Goal: Information Seeking & Learning: Learn about a topic

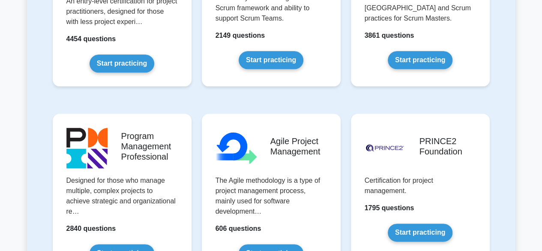
scroll to position [489, 0]
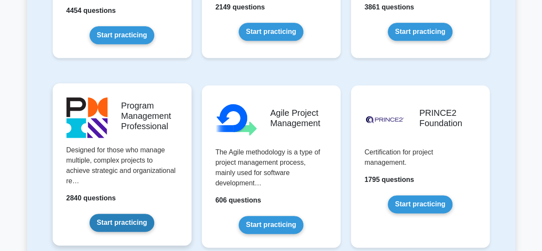
click at [128, 218] on link "Start practicing" at bounding box center [121, 222] width 65 height 18
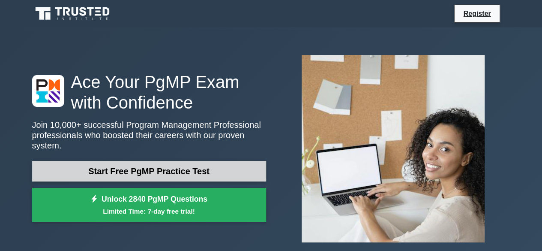
click at [219, 171] on link "Start Free PgMP Practice Test" at bounding box center [149, 171] width 234 height 21
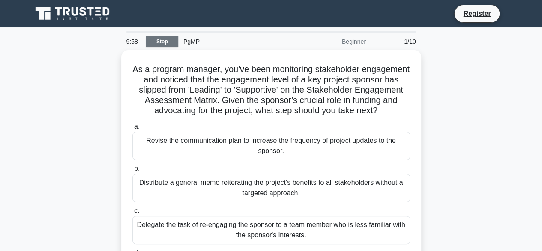
click at [167, 43] on link "Stop" at bounding box center [162, 41] width 32 height 11
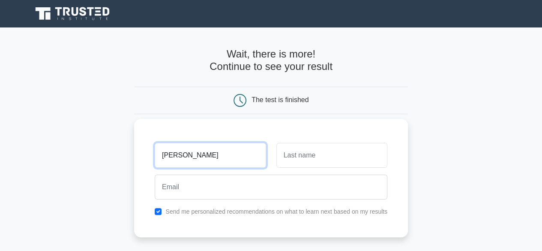
click at [162, 163] on input "Prashast" at bounding box center [210, 155] width 111 height 25
type input "Alisha"
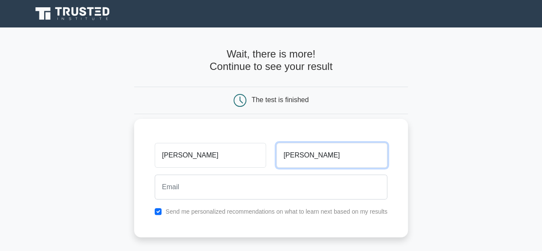
type input "Prashast"
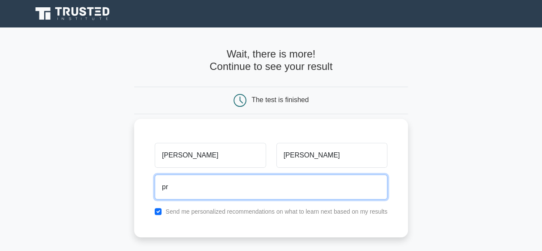
type input "prashast.canada@gmail.com"
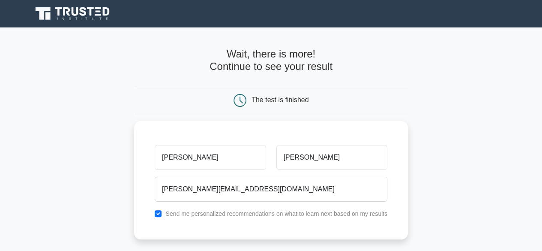
click at [97, 179] on main "Wait, there is more! Continue to see your result The test is finished Alisha" at bounding box center [271, 181] width 542 height 308
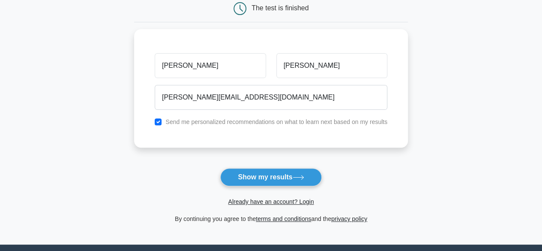
scroll to position [122, 0]
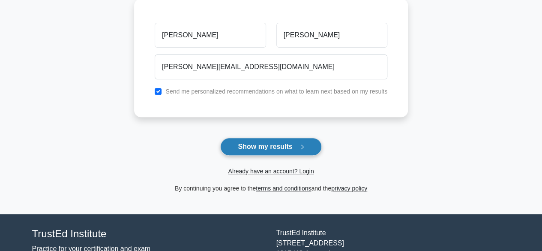
click at [264, 145] on button "Show my results" at bounding box center [270, 146] width 101 height 18
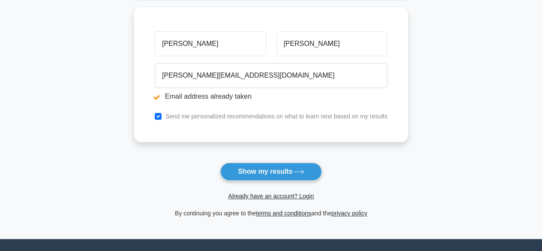
scroll to position [157, 0]
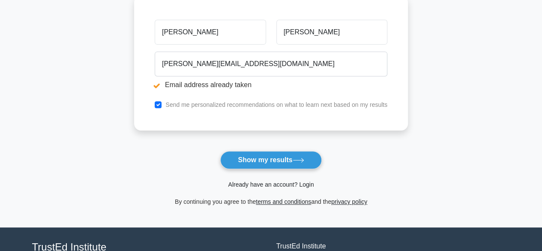
click at [273, 183] on link "Already have an account? Login" at bounding box center [271, 184] width 86 height 7
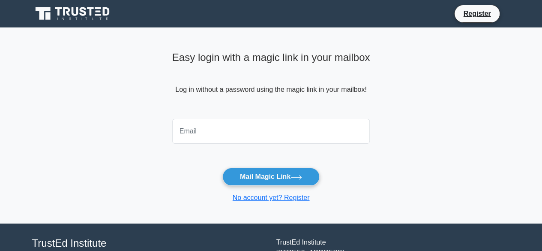
click at [227, 128] on input "email" at bounding box center [271, 131] width 198 height 25
type input "[PERSON_NAME][EMAIL_ADDRESS][DOMAIN_NAME]"
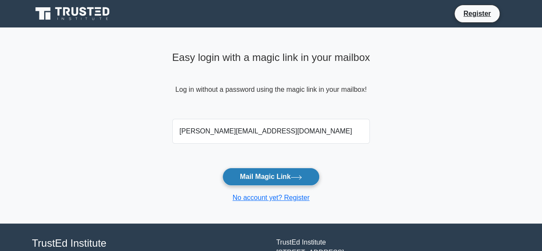
click at [273, 179] on button "Mail Magic Link" at bounding box center [270, 176] width 97 height 18
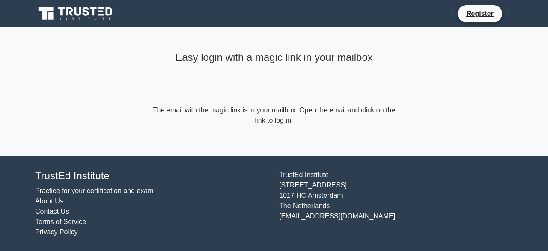
click at [96, 12] on icon at bounding box center [76, 14] width 82 height 16
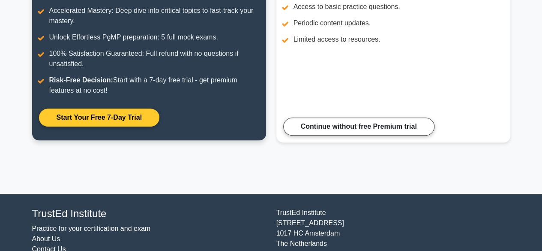
scroll to position [160, 0]
click at [120, 123] on link "Start Your Free 7-Day Trial" at bounding box center [99, 117] width 120 height 18
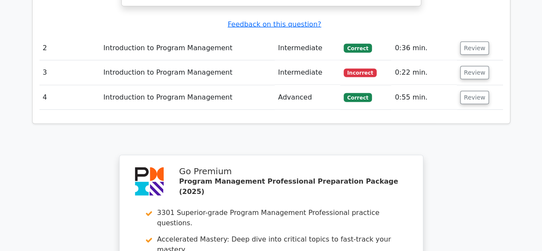
scroll to position [1292, 0]
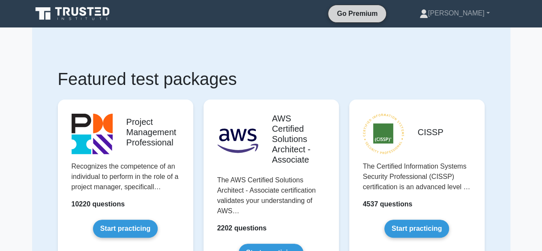
click at [377, 10] on link "Go Premium" at bounding box center [356, 13] width 51 height 11
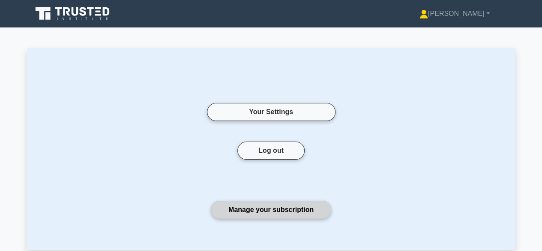
click at [267, 212] on link "Manage your subscription" at bounding box center [271, 209] width 120 height 18
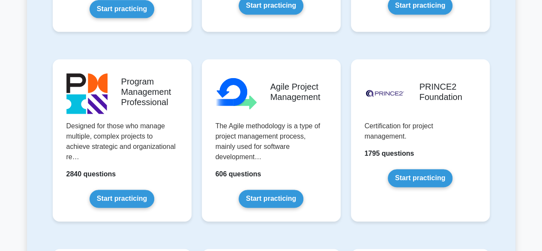
scroll to position [548, 0]
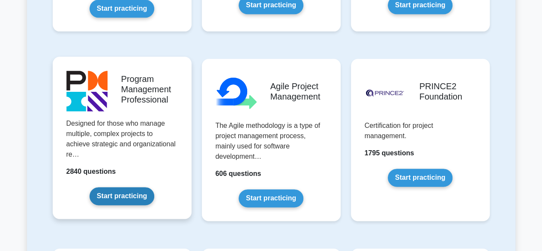
click at [137, 203] on link "Start practicing" at bounding box center [121, 196] width 65 height 18
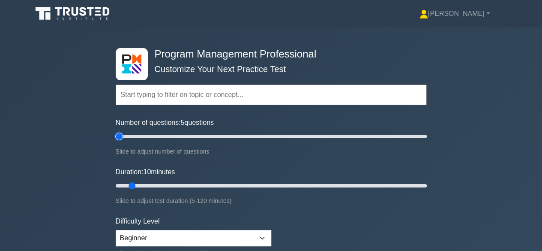
drag, startPoint x: 128, startPoint y: 137, endPoint x: 81, endPoint y: 130, distance: 47.7
type input "5"
click at [116, 131] on input "Number of questions: 5 questions" at bounding box center [271, 136] width 311 height 10
drag, startPoint x: 134, startPoint y: 185, endPoint x: 458, endPoint y: 157, distance: 325.4
type input "120"
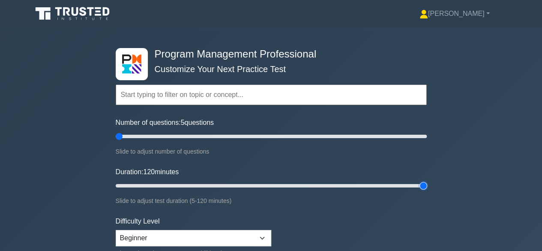
click at [427, 180] on input "Duration: 120 minutes" at bounding box center [271, 185] width 311 height 10
drag, startPoint x: 122, startPoint y: 137, endPoint x: 491, endPoint y: 110, distance: 370.1
type input "200"
click at [427, 131] on input "Number of questions: 200 questions" at bounding box center [271, 136] width 311 height 10
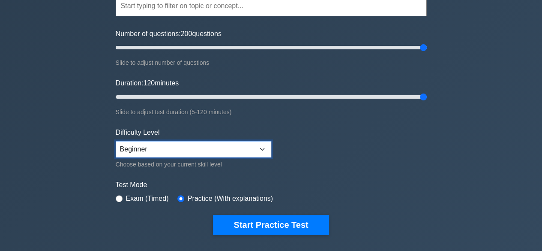
click at [213, 152] on select "Beginner Intermediate Expert" at bounding box center [193, 149] width 155 height 16
select select "expert"
click at [116, 141] on select "Beginner Intermediate Expert" at bounding box center [193, 149] width 155 height 16
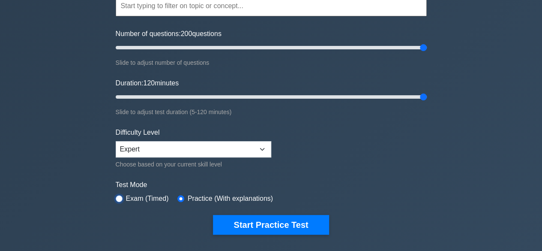
click at [120, 196] on input "radio" at bounding box center [119, 198] width 7 height 7
radio input "true"
click at [178, 197] on input "radio" at bounding box center [180, 198] width 7 height 7
radio input "true"
click at [122, 198] on div "Exam (Timed)" at bounding box center [142, 198] width 53 height 10
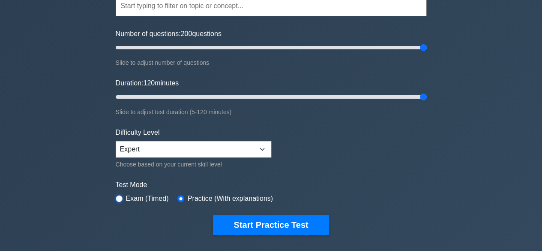
click at [120, 195] on input "radio" at bounding box center [119, 198] width 7 height 7
radio input "true"
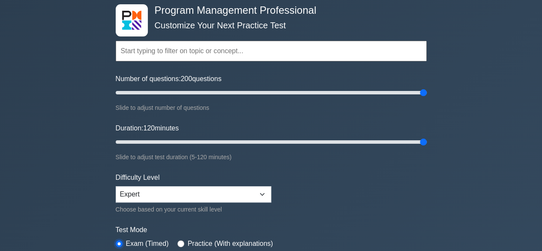
scroll to position [138, 0]
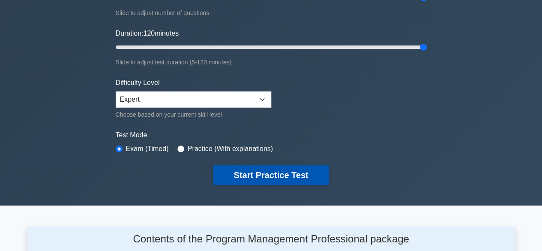
click at [287, 172] on button "Start Practice Test" at bounding box center [271, 175] width 116 height 20
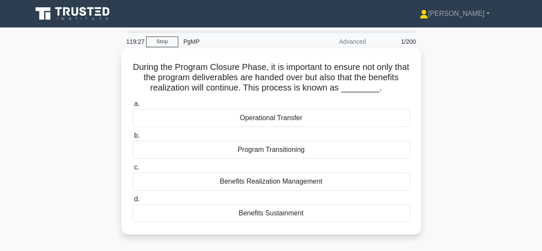
click at [251, 215] on div "Benefits Sustainment" at bounding box center [270, 213] width 277 height 18
click at [132, 202] on input "d. Benefits Sustainment" at bounding box center [132, 199] width 0 height 6
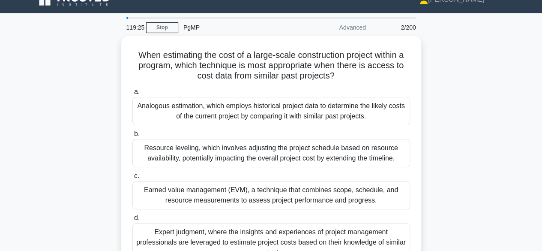
scroll to position [18, 0]
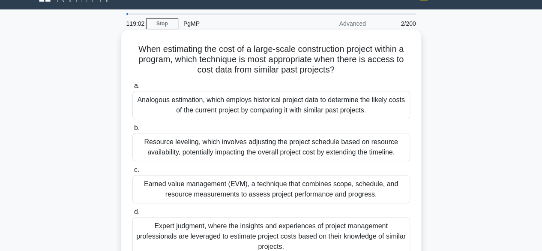
click at [275, 103] on div "Analogous estimation, which employs historical project data to determine the li…" at bounding box center [270, 105] width 277 height 28
click at [132, 89] on input "a. Analogous estimation, which employs historical project data to determine the…" at bounding box center [132, 86] width 0 height 6
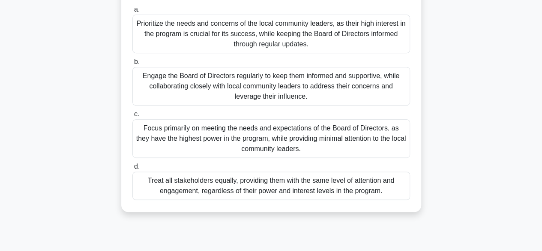
scroll to position [165, 0]
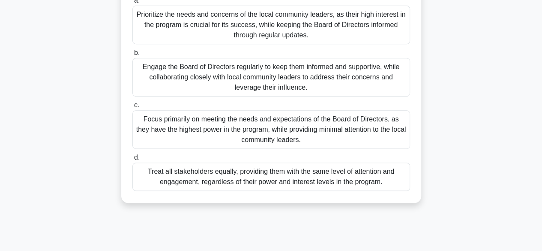
click at [342, 83] on div "Engage the Board of Directors regularly to keep them informed and supportive, w…" at bounding box center [270, 77] width 277 height 39
click at [132, 56] on input "b. Engage the Board of Directors regularly to keep them informed and supportive…" at bounding box center [132, 53] width 0 height 6
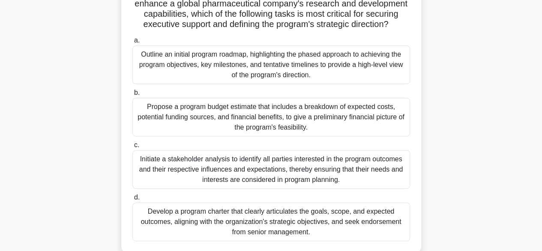
scroll to position [75, 0]
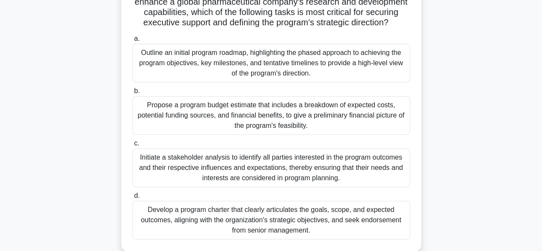
click at [291, 212] on div "Develop a program charter that clearly articulates the goals, scope, and expect…" at bounding box center [270, 219] width 277 height 39
click at [132, 198] on input "d. Develop a program charter that clearly articulates the goals, scope, and exp…" at bounding box center [132, 196] width 0 height 6
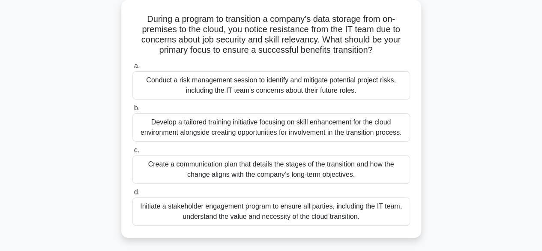
scroll to position [51, 0]
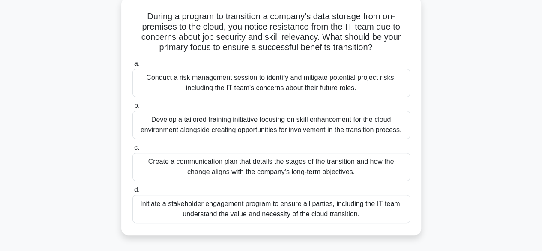
click at [327, 166] on div "Create a communication plan that details the stages of the transition and how t…" at bounding box center [270, 166] width 277 height 28
click at [132, 150] on input "c. Create a communication plan that details the stages of the transition and ho…" at bounding box center [132, 148] width 0 height 6
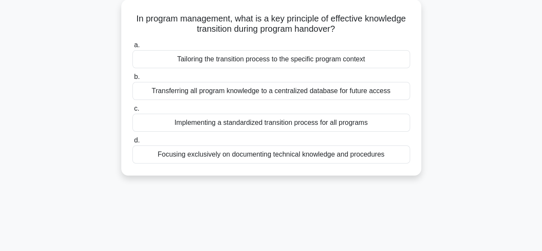
scroll to position [0, 0]
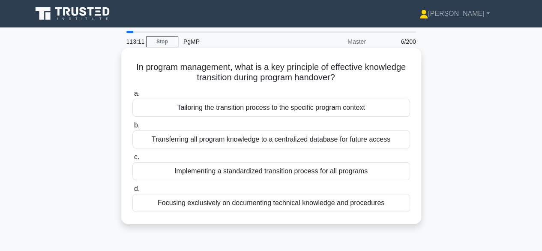
click at [328, 171] on div "Implementing a standardized transition process for all programs" at bounding box center [270, 171] width 277 height 18
click at [132, 160] on input "c. Implementing a standardized transition process for all programs" at bounding box center [132, 157] width 0 height 6
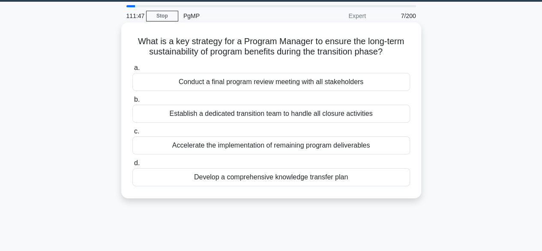
scroll to position [30, 0]
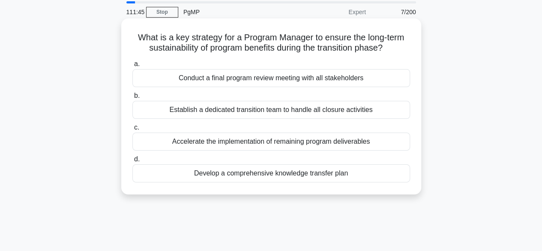
click at [326, 179] on div "Develop a comprehensive knowledge transfer plan" at bounding box center [270, 173] width 277 height 18
click at [132, 162] on input "d. Develop a comprehensive knowledge transfer plan" at bounding box center [132, 159] width 0 height 6
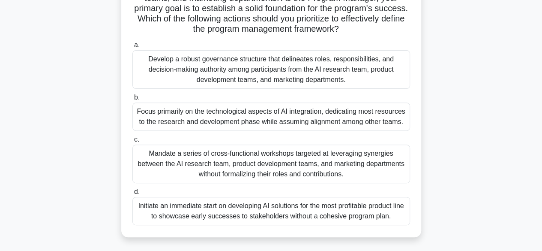
scroll to position [110, 0]
click at [337, 76] on div "Develop a robust governance structure that delineates roles, responsibilities, …" at bounding box center [270, 69] width 277 height 39
click at [132, 48] on input "a. Develop a robust governance structure that delineates roles, responsibilitie…" at bounding box center [132, 45] width 0 height 6
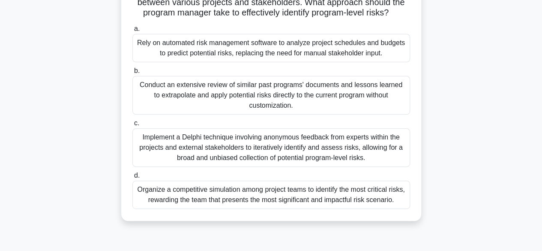
scroll to position [109, 0]
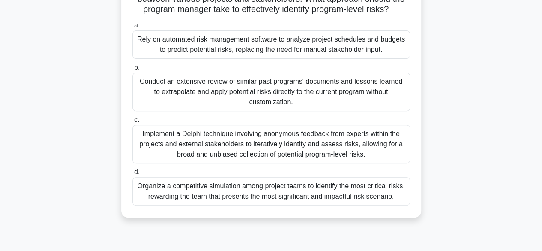
click at [338, 150] on div "Implement a Delphi technique involving anonymous feedback from experts within t…" at bounding box center [270, 144] width 277 height 39
click at [132, 122] on input "c. Implement a Delphi technique involving anonymous feedback from experts withi…" at bounding box center [132, 120] width 0 height 6
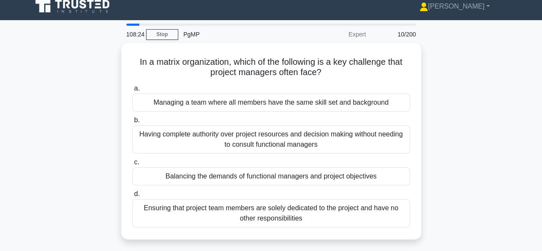
scroll to position [8, 0]
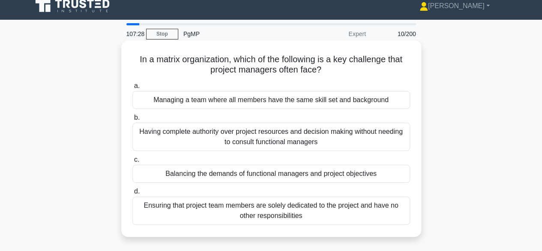
click at [385, 141] on div "Having complete authority over project resources and decision making without ne…" at bounding box center [270, 136] width 277 height 28
click at [132, 120] on input "b. Having complete authority over project resources and decision making without…" at bounding box center [132, 118] width 0 height 6
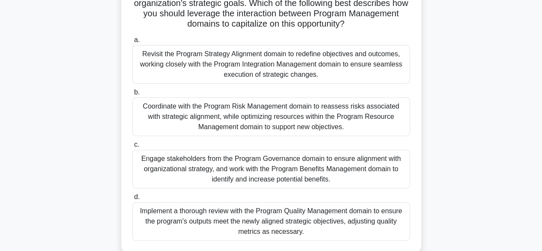
scroll to position [86, 0]
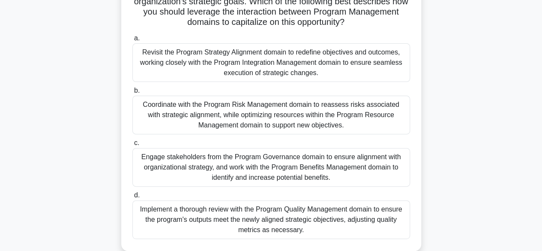
click at [386, 61] on div "Revisit the Program Strategy Alignment domain to redefine objectives and outcom…" at bounding box center [270, 62] width 277 height 39
click at [132, 41] on input "a. Revisit the Program Strategy Alignment domain to redefine objectives and out…" at bounding box center [132, 39] width 0 height 6
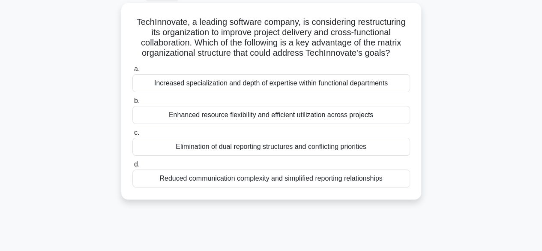
scroll to position [47, 0]
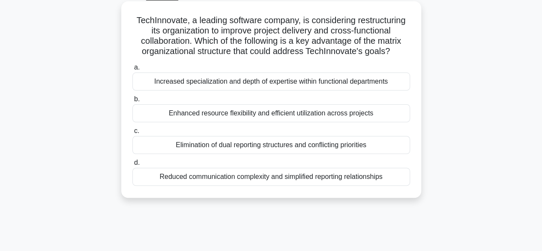
click at [379, 111] on div "Enhanced resource flexibility and efficient utilization across projects" at bounding box center [270, 113] width 277 height 18
click at [132, 102] on input "b. Enhanced resource flexibility and efficient utilization across projects" at bounding box center [132, 99] width 0 height 6
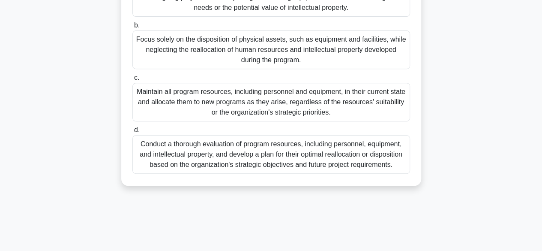
scroll to position [154, 0]
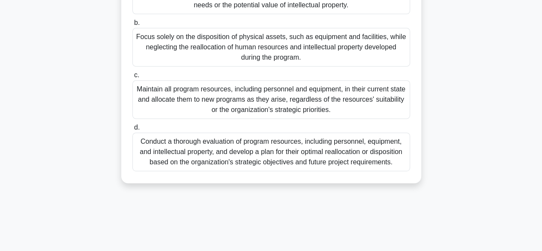
click at [365, 163] on div "Conduct a thorough evaluation of program resources, including personnel, equipm…" at bounding box center [270, 151] width 277 height 39
click at [132, 130] on input "d. Conduct a thorough evaluation of program resources, including personnel, equ…" at bounding box center [132, 128] width 0 height 6
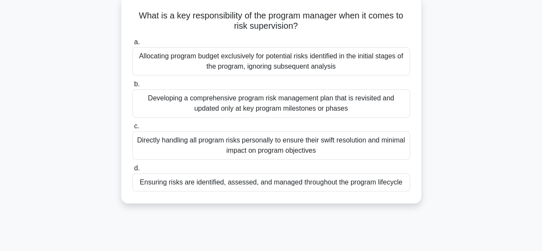
scroll to position [54, 0]
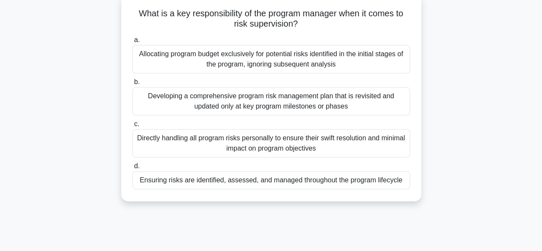
click at [391, 183] on div "Ensuring risks are identified, assessed, and managed throughout the program lif…" at bounding box center [270, 180] width 277 height 18
click at [132, 169] on input "d. Ensuring risks are identified, assessed, and managed throughout the program …" at bounding box center [132, 166] width 0 height 6
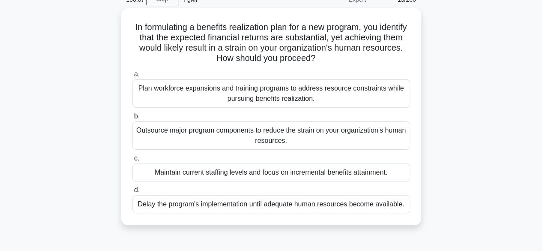
scroll to position [42, 0]
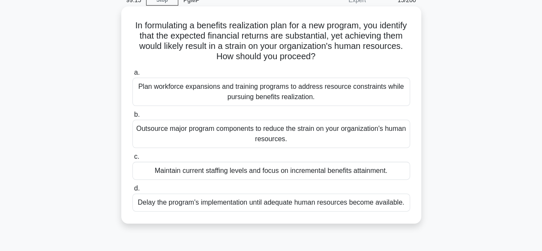
click at [397, 172] on div "Maintain current staffing levels and focus on incremental benefits attainment." at bounding box center [270, 170] width 277 height 18
click at [132, 159] on input "c. Maintain current staffing levels and focus on incremental benefits attainmen…" at bounding box center [132, 157] width 0 height 6
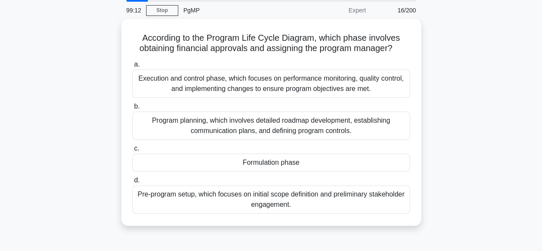
scroll to position [31, 0]
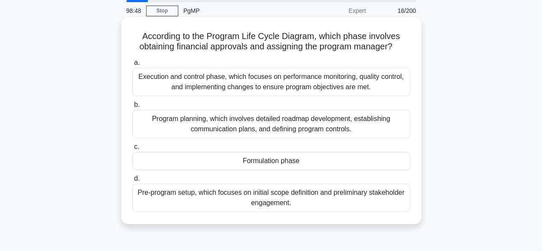
click at [356, 161] on div "Formulation phase" at bounding box center [270, 161] width 277 height 18
click at [132, 149] on input "c. Formulation phase" at bounding box center [132, 147] width 0 height 6
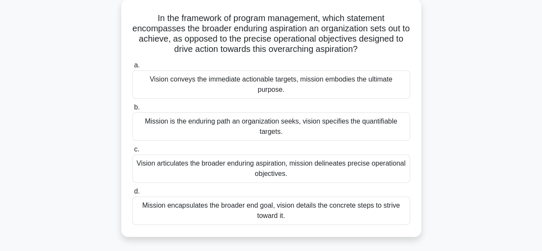
scroll to position [66, 0]
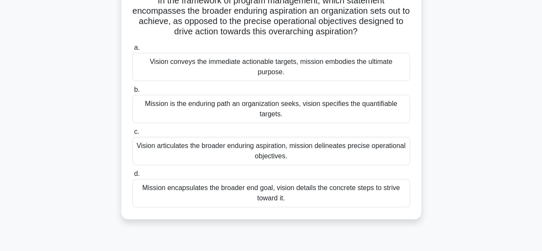
click at [389, 164] on div "Vision articulates the broader enduring aspiration, mission delineates precise …" at bounding box center [270, 151] width 277 height 28
click at [132, 134] on input "c. Vision articulates the broader enduring aspiration, mission delineates preci…" at bounding box center [132, 132] width 0 height 6
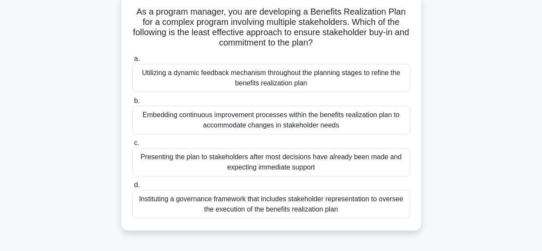
scroll to position [57, 0]
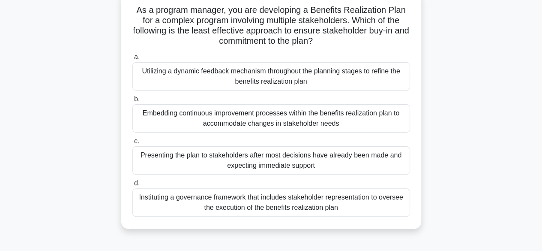
click at [321, 155] on div "Presenting the plan to stakeholders after most decisions have already been made…" at bounding box center [270, 160] width 277 height 28
click at [132, 144] on input "c. Presenting the plan to stakeholders after most decisions have already been m…" at bounding box center [132, 141] width 0 height 6
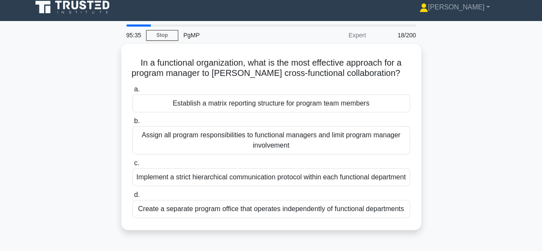
scroll to position [0, 0]
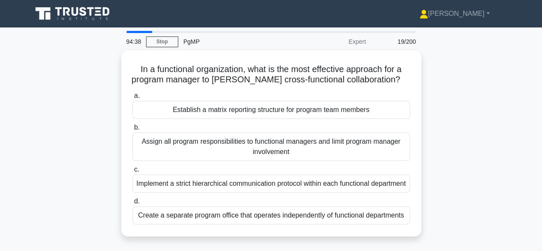
click at [457, 95] on div "In a functional organization, what is the most effective approach for a program…" at bounding box center [271, 148] width 488 height 196
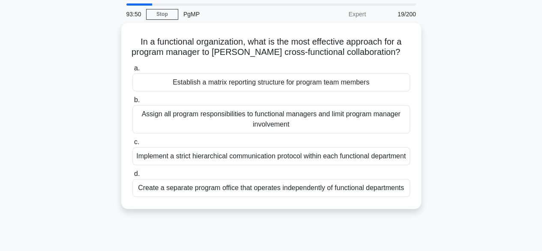
scroll to position [28, 0]
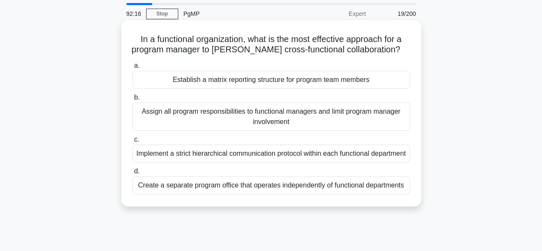
click at [369, 194] on div "Create a separate program office that operates independently of functional depa…" at bounding box center [270, 185] width 277 height 18
click at [132, 174] on input "d. Create a separate program office that operates independently of functional d…" at bounding box center [132, 171] width 0 height 6
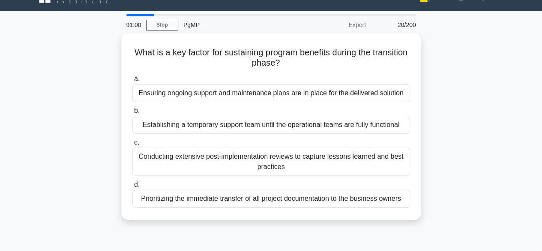
scroll to position [0, 0]
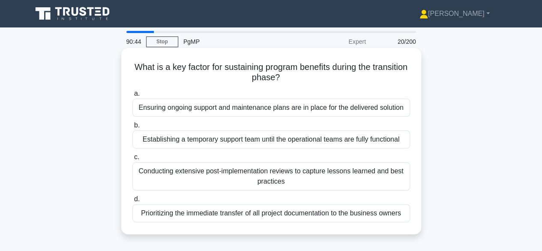
click at [388, 113] on div "Ensuring ongoing support and maintenance plans are in place for the delivered s…" at bounding box center [270, 107] width 277 height 18
click at [132, 96] on input "a. Ensuring ongoing support and maintenance plans are in place for the delivere…" at bounding box center [132, 94] width 0 height 6
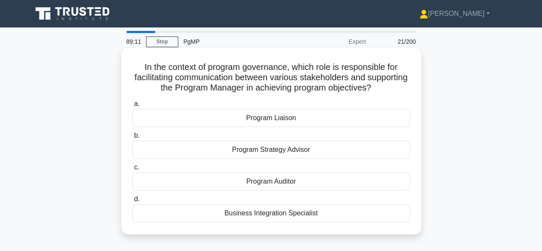
click at [284, 149] on div "Program Strategy Advisor" at bounding box center [270, 149] width 277 height 18
click at [132, 138] on input "b. Program Strategy Advisor" at bounding box center [132, 136] width 0 height 6
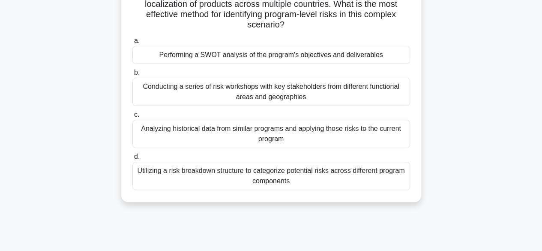
scroll to position [83, 0]
click at [283, 90] on div "Conducting a series of risk workshops with key stakeholders from different func…" at bounding box center [270, 92] width 277 height 28
click at [132, 76] on input "b. Conducting a series of risk workshops with key stakeholders from different f…" at bounding box center [132, 73] width 0 height 6
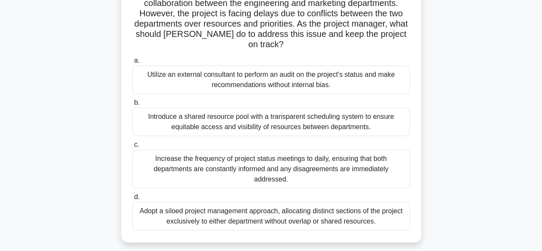
scroll to position [85, 0]
click at [316, 201] on div "Adopt a siloed project management approach, allocating distinct sections of the…" at bounding box center [270, 215] width 277 height 28
click at [132, 199] on input "d. Adopt a siloed project management approach, allocating distinct sections of …" at bounding box center [132, 197] width 0 height 6
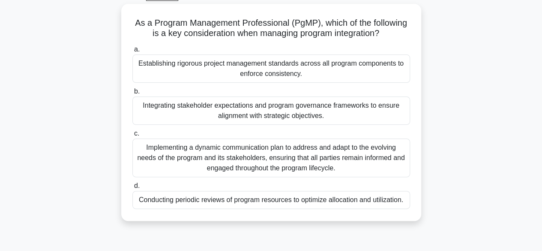
scroll to position [47, 0]
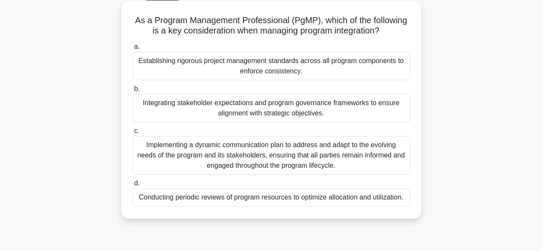
click at [381, 119] on div "Integrating stakeholder expectations and program governance frameworks to ensur…" at bounding box center [270, 108] width 277 height 28
click at [132, 92] on input "b. Integrating stakeholder expectations and program governance frameworks to en…" at bounding box center [132, 89] width 0 height 6
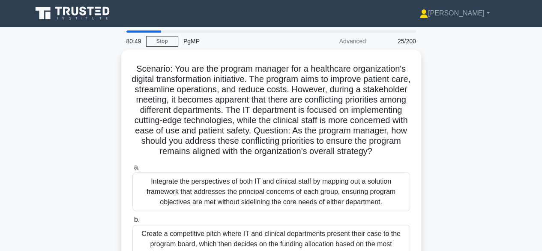
scroll to position [1, 0]
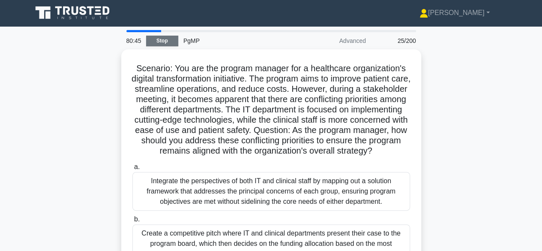
click at [158, 44] on link "Stop" at bounding box center [162, 41] width 32 height 11
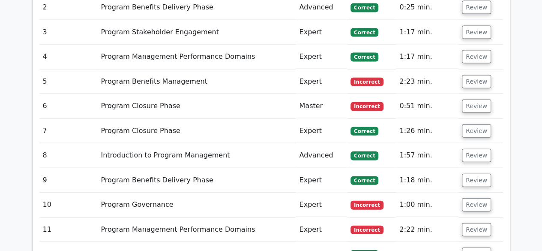
scroll to position [942, 0]
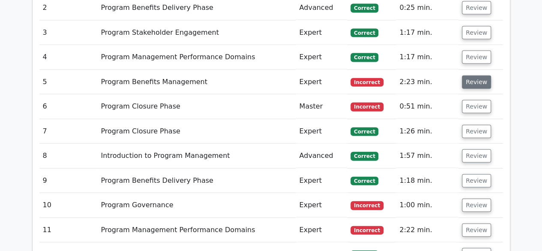
click at [468, 75] on button "Review" at bounding box center [476, 81] width 29 height 13
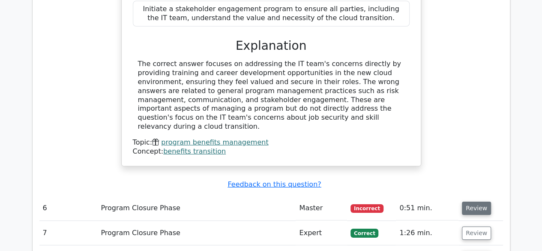
scroll to position [1311, 0]
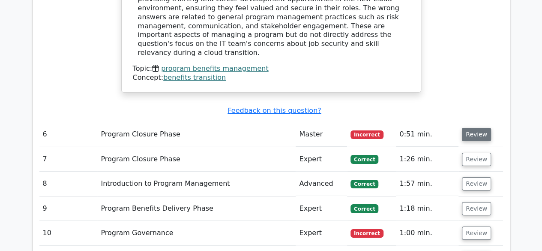
click at [467, 128] on button "Review" at bounding box center [476, 134] width 29 height 13
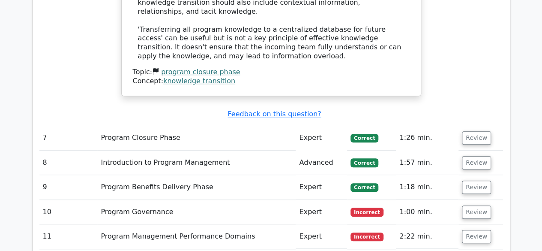
scroll to position [1845, 0]
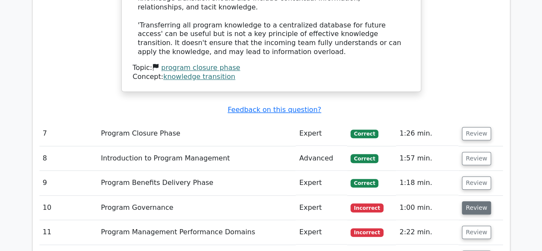
click at [468, 201] on button "Review" at bounding box center [476, 207] width 29 height 13
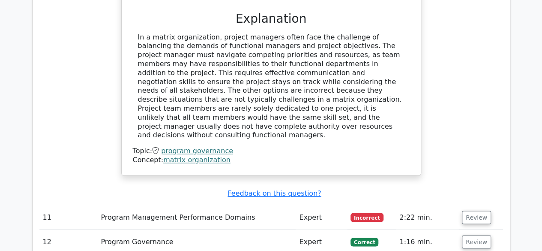
scroll to position [2235, 0]
click at [466, 211] on button "Review" at bounding box center [476, 217] width 29 height 13
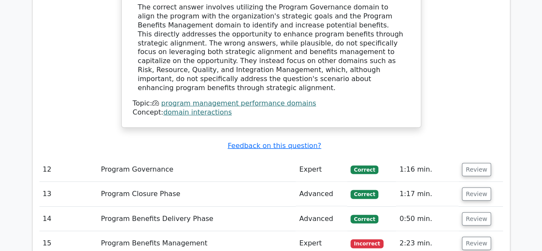
scroll to position [2765, 0]
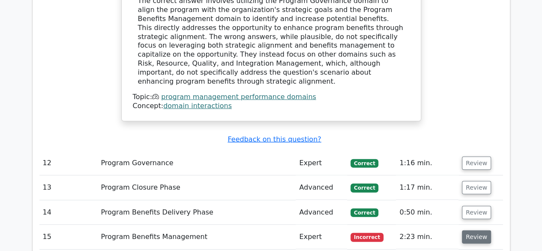
click at [475, 230] on button "Review" at bounding box center [476, 236] width 29 height 13
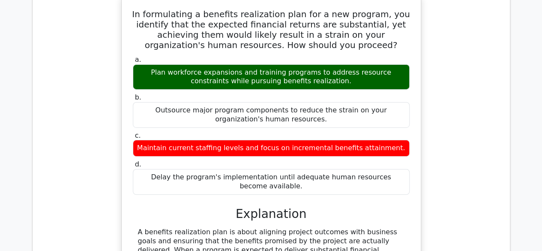
scroll to position [3018, 0]
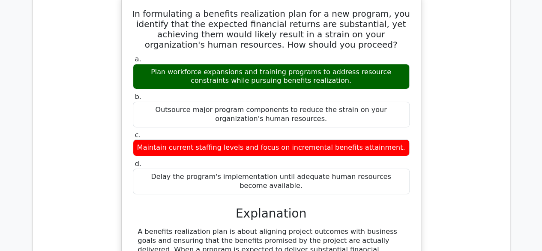
drag, startPoint x: 262, startPoint y: 209, endPoint x: 230, endPoint y: 227, distance: 36.4
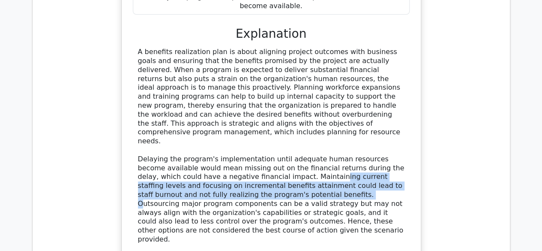
scroll to position [3281, 0]
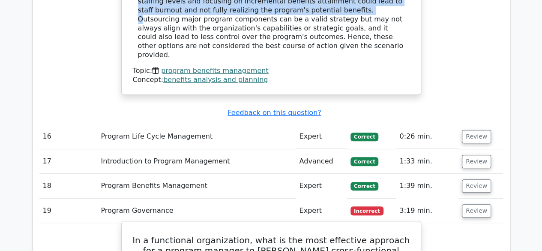
scroll to position [3390, 0]
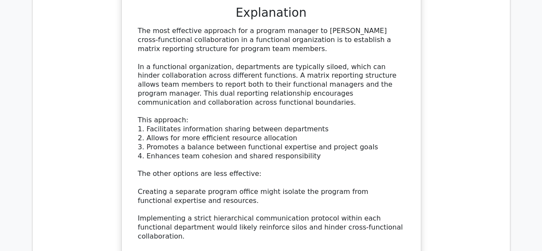
scroll to position [3802, 0]
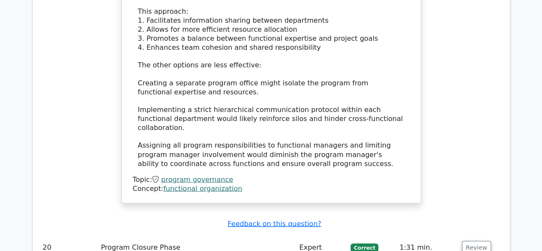
scroll to position [3908, 0]
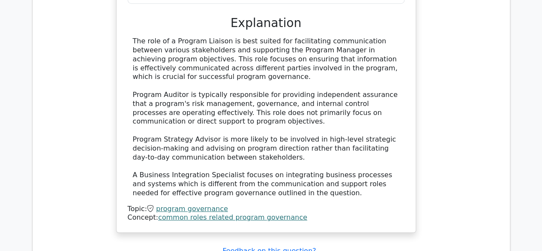
scroll to position [4379, 0]
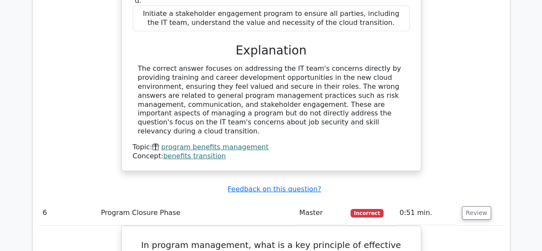
scroll to position [1232, 0]
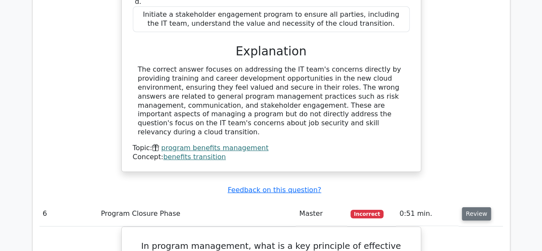
click at [482, 207] on button "Review" at bounding box center [476, 213] width 29 height 13
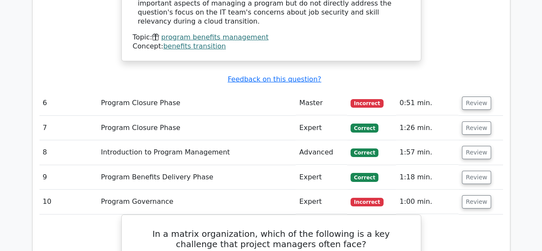
scroll to position [1354, 0]
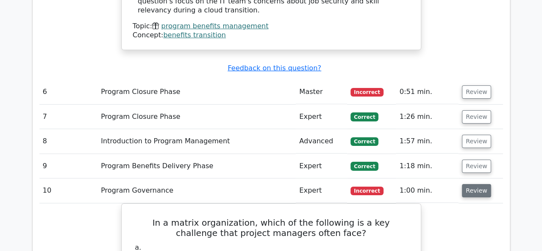
click at [475, 184] on button "Review" at bounding box center [476, 190] width 29 height 13
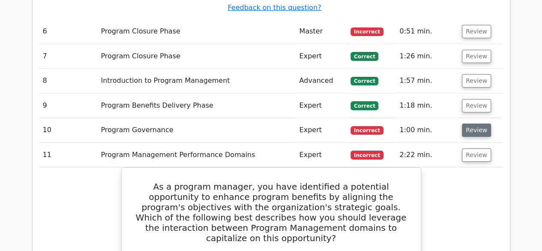
scroll to position [1414, 0]
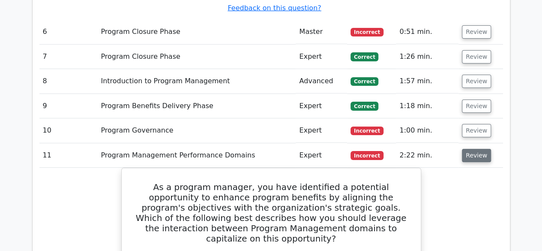
click at [477, 149] on button "Review" at bounding box center [476, 155] width 29 height 13
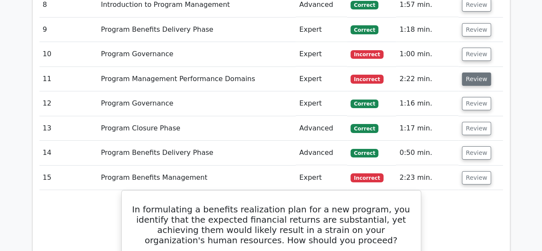
scroll to position [1494, 0]
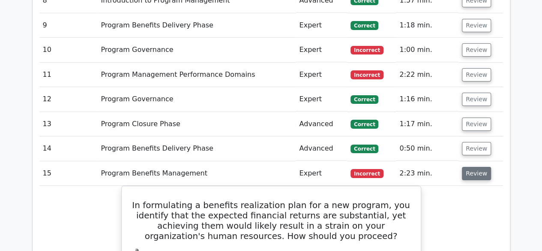
click at [477, 167] on button "Review" at bounding box center [476, 173] width 29 height 13
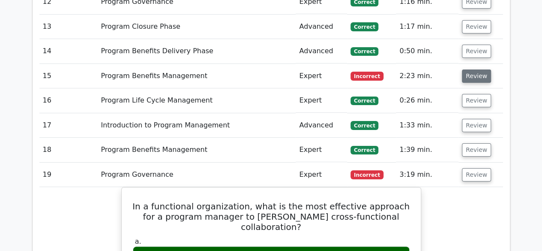
scroll to position [1612, 0]
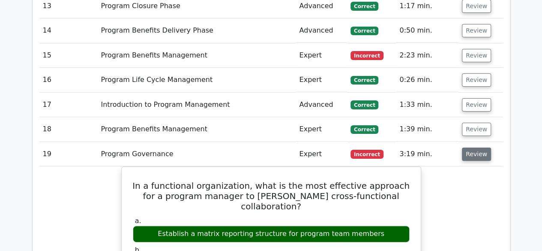
click at [474, 147] on button "Review" at bounding box center [476, 153] width 29 height 13
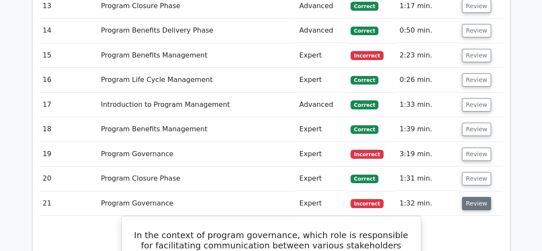
click at [474, 197] on button "Review" at bounding box center [476, 203] width 29 height 13
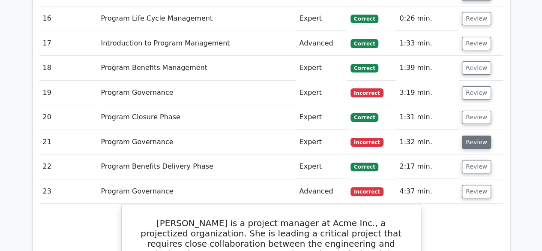
scroll to position [1673, 0]
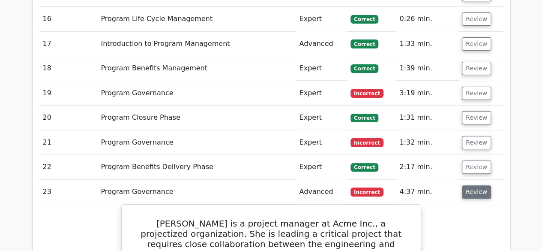
click at [474, 185] on button "Review" at bounding box center [476, 191] width 29 height 13
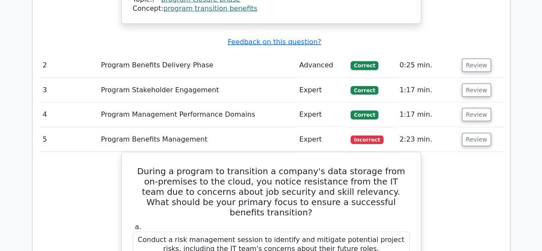
scroll to position [886, 0]
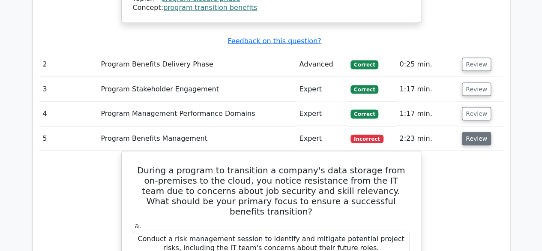
click at [473, 132] on button "Review" at bounding box center [476, 138] width 29 height 13
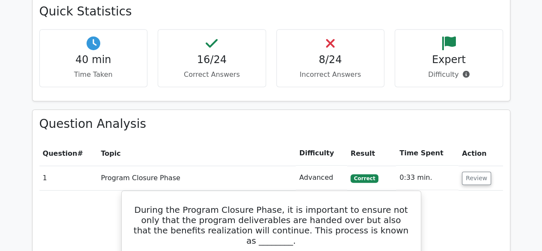
scroll to position [371, 0]
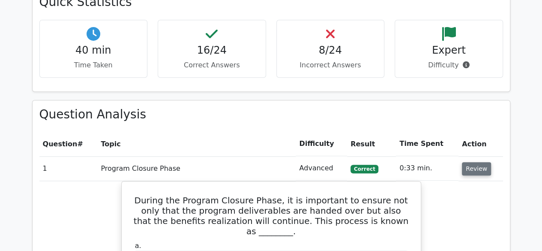
click at [471, 170] on button "Review" at bounding box center [476, 168] width 29 height 13
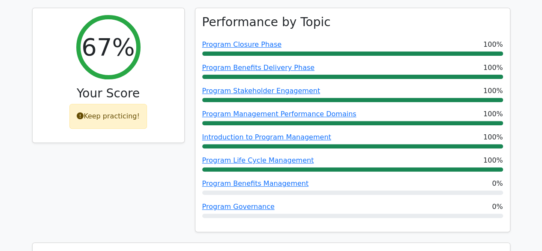
scroll to position [116, 0]
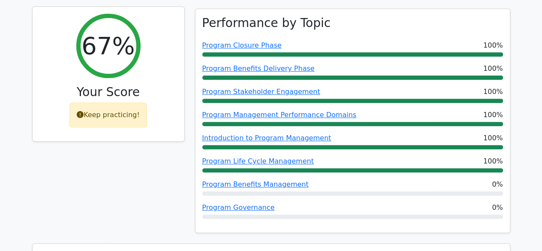
click at [84, 116] on icon at bounding box center [80, 114] width 7 height 7
click at [130, 124] on div "Keep practicing!" at bounding box center [108, 114] width 78 height 25
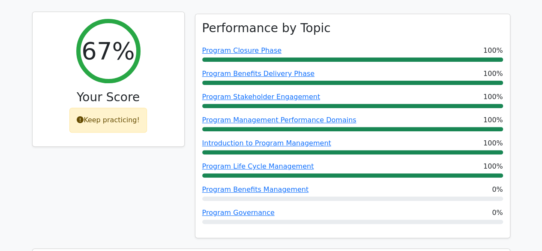
scroll to position [111, 0]
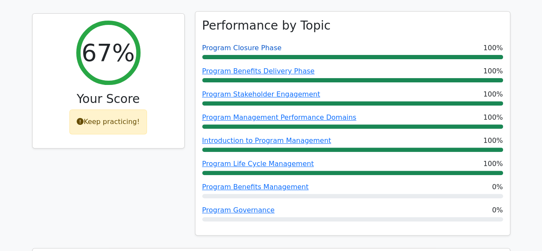
click at [255, 50] on link "Program Closure Phase" at bounding box center [241, 48] width 79 height 8
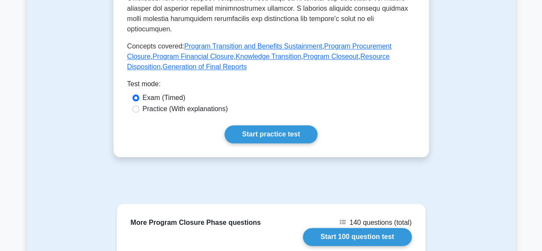
scroll to position [436, 0]
click at [206, 104] on label "Practice (With explanations)" at bounding box center [185, 109] width 85 height 10
click at [139, 106] on input "Practice (With explanations)" at bounding box center [135, 109] width 7 height 7
radio input "true"
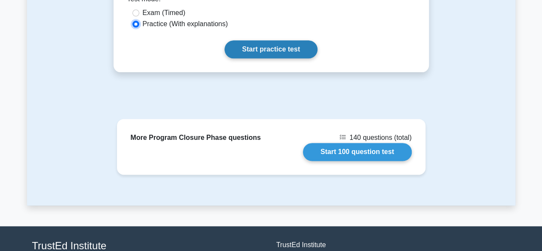
scroll to position [521, 0]
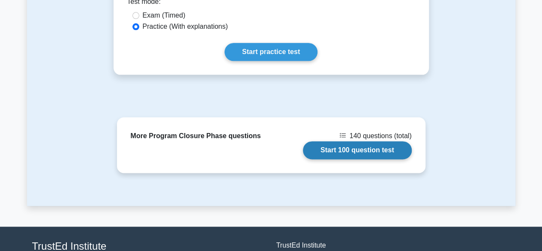
click at [331, 143] on link "Start 100 question test" at bounding box center [357, 150] width 109 height 18
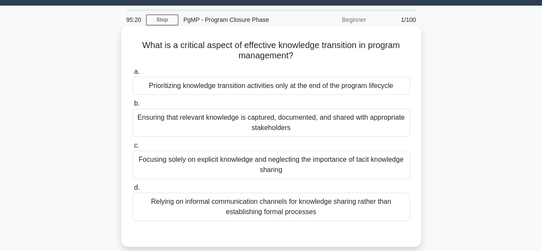
scroll to position [23, 0]
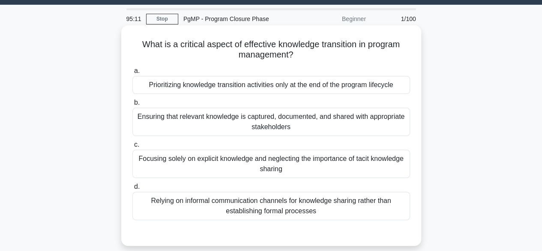
click at [335, 125] on div "Ensuring that relevant knowledge is captured, documented, and shared with appro…" at bounding box center [270, 121] width 277 height 28
click at [132, 105] on input "b. Ensuring that relevant knowledge is captured, documented, and shared with ap…" at bounding box center [132, 103] width 0 height 6
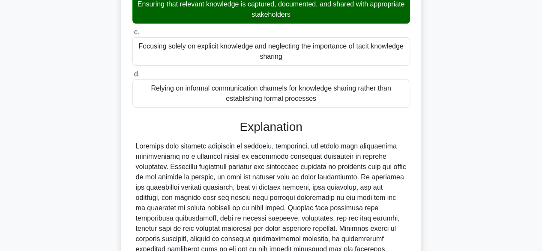
scroll to position [235, 0]
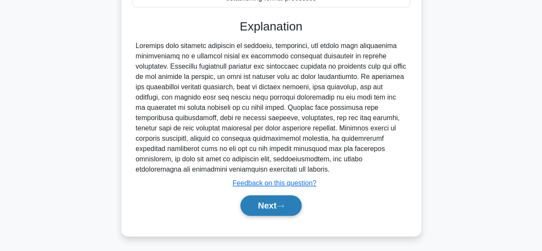
click at [295, 209] on button "Next" at bounding box center [270, 205] width 61 height 21
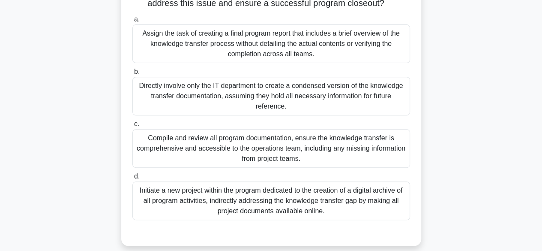
scroll to position [137, 0]
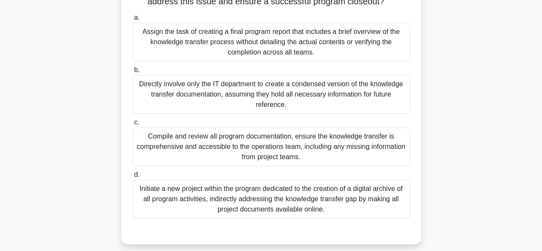
click at [381, 161] on div "Compile and review all program documentation, ensure the knowledge transfer is …" at bounding box center [270, 146] width 277 height 39
click at [132, 125] on input "c. Compile and review all program documentation, ensure the knowledge transfer …" at bounding box center [132, 122] width 0 height 6
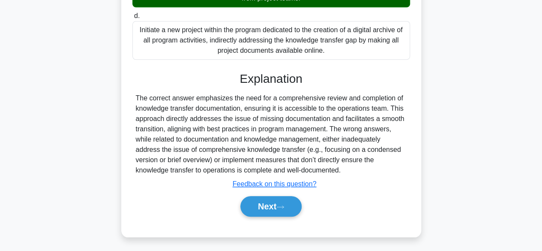
scroll to position [307, 0]
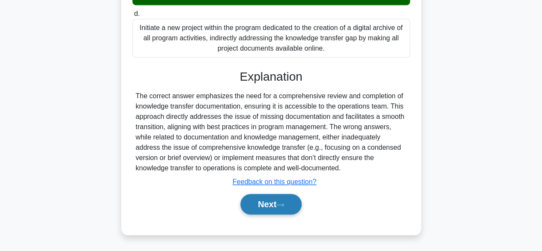
click at [271, 208] on button "Next" at bounding box center [270, 204] width 61 height 21
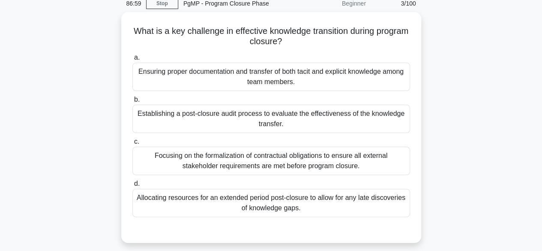
scroll to position [38, 0]
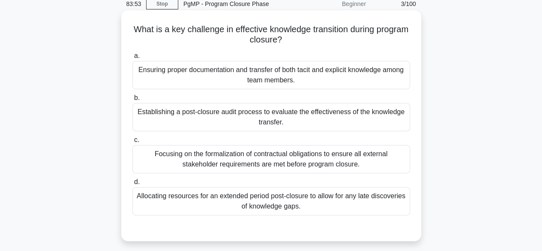
click at [392, 78] on div "Ensuring proper documentation and transfer of both tacit and explicit knowledge…" at bounding box center [270, 75] width 277 height 28
click at [132, 59] on input "a. Ensuring proper documentation and transfer of both tacit and explicit knowle…" at bounding box center [132, 56] width 0 height 6
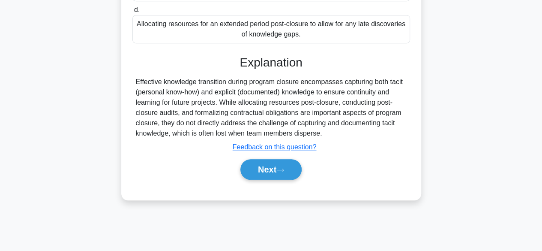
scroll to position [212, 0]
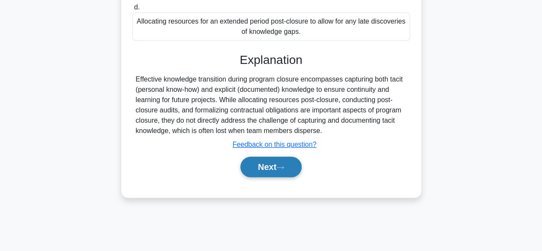
click at [292, 164] on button "Next" at bounding box center [270, 166] width 61 height 21
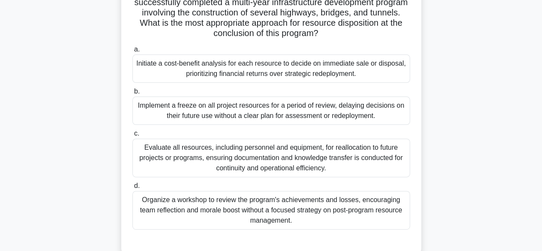
scroll to position [75, 0]
click at [373, 147] on div "Evaluate all resources, including personnel and equipment, for reallocation to …" at bounding box center [270, 158] width 277 height 39
click at [132, 137] on input "c. Evaluate all resources, including personnel and equipment, for reallocation …" at bounding box center [132, 134] width 0 height 6
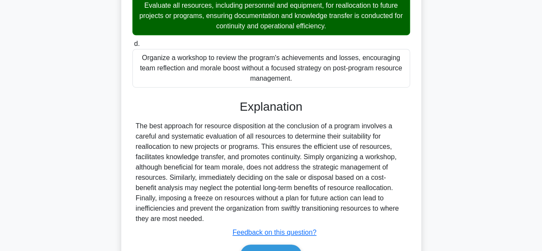
scroll to position [266, 0]
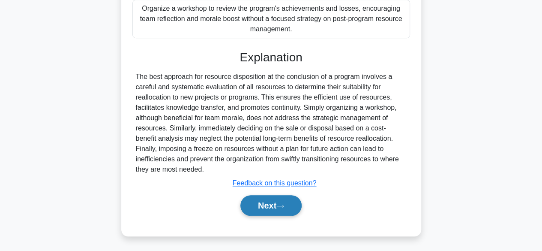
click at [277, 199] on button "Next" at bounding box center [270, 205] width 61 height 21
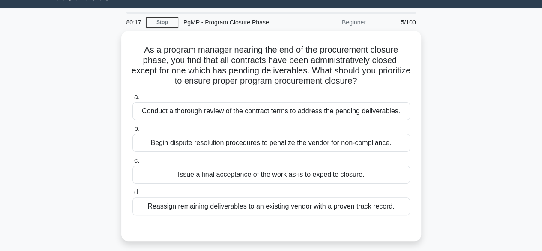
scroll to position [19, 0]
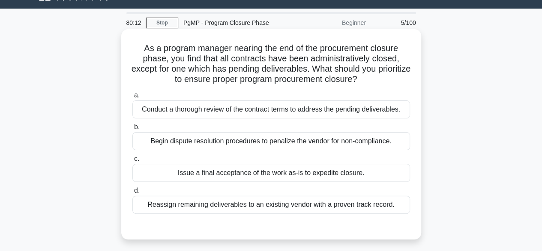
click at [371, 108] on div "Conduct a thorough review of the contract terms to address the pending delivera…" at bounding box center [270, 109] width 277 height 18
click at [132, 98] on input "a. Conduct a thorough review of the contract terms to address the pending deliv…" at bounding box center [132, 95] width 0 height 6
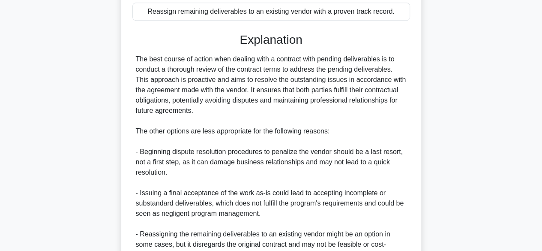
scroll to position [307, 0]
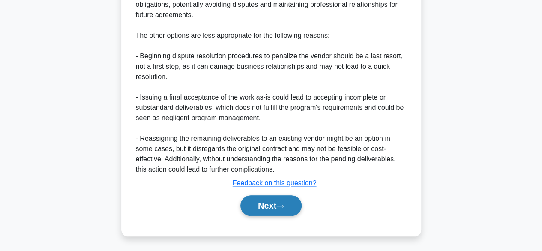
click at [283, 205] on icon at bounding box center [280, 205] width 7 height 3
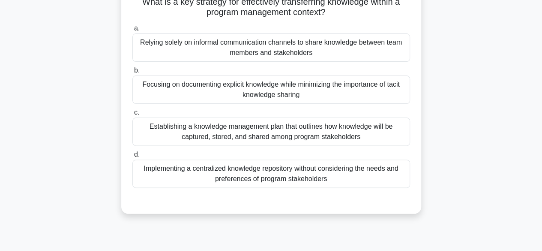
scroll to position [29, 0]
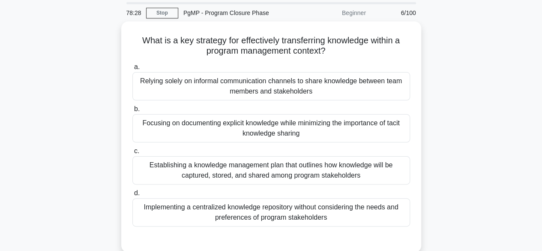
click at [442, 90] on div "What is a key strategy for effectively transferring knowledge within a program …" at bounding box center [271, 141] width 488 height 241
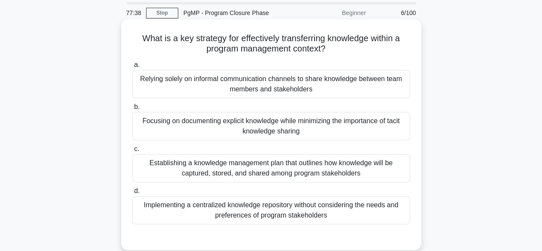
click at [330, 167] on div "Establishing a knowledge management plan that outlines how knowledge will be ca…" at bounding box center [270, 168] width 277 height 28
click at [132, 152] on input "c. Establishing a knowledge management plan that outlines how knowledge will be…" at bounding box center [132, 149] width 0 height 6
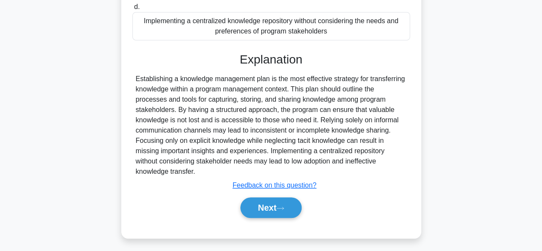
scroll to position [214, 0]
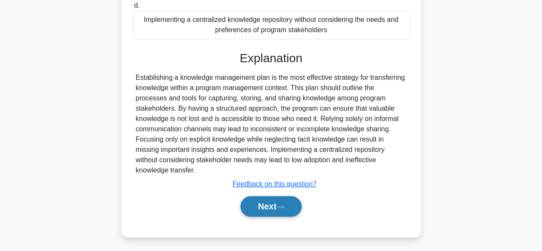
click at [284, 204] on icon at bounding box center [280, 206] width 8 height 5
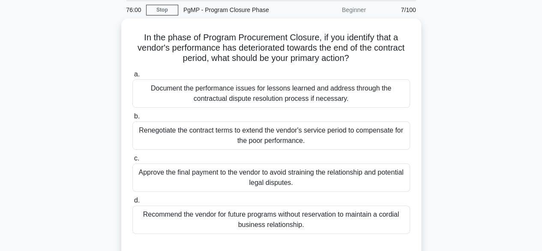
scroll to position [31, 0]
click at [412, 115] on div "b. Renegotiate the contract terms to extend the vendor's service period to comp…" at bounding box center [271, 130] width 288 height 39
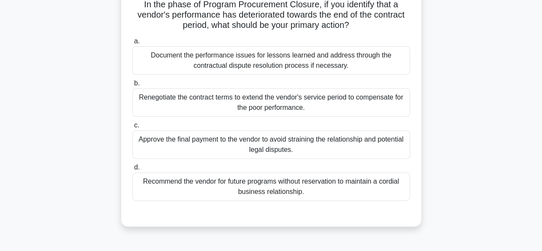
scroll to position [69, 0]
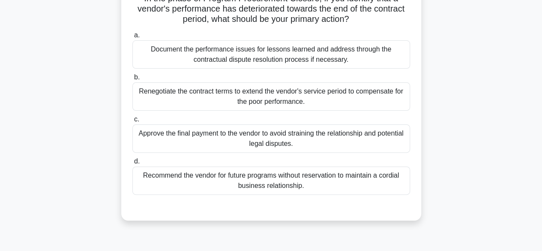
click at [370, 59] on div "Document the performance issues for lessons learned and address through the con…" at bounding box center [270, 54] width 277 height 28
click at [132, 38] on input "a. Document the performance issues for lessons learned and address through the …" at bounding box center [132, 36] width 0 height 6
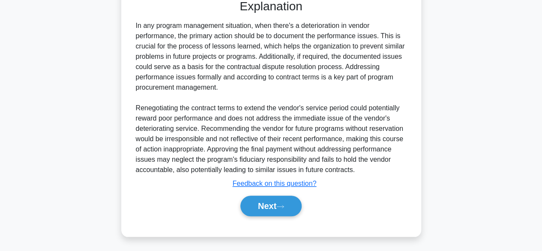
scroll to position [276, 0]
click at [277, 207] on button "Next" at bounding box center [270, 205] width 61 height 21
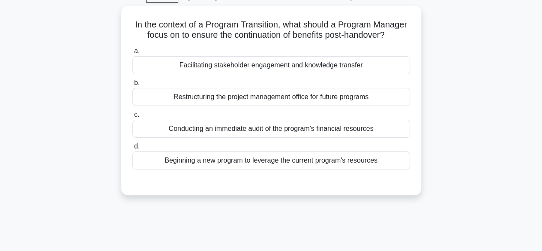
scroll to position [44, 0]
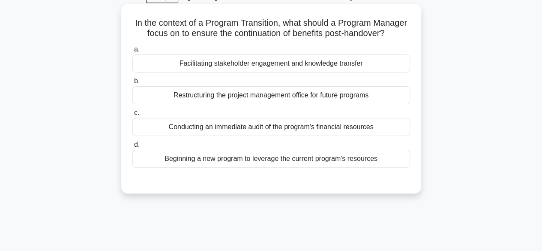
click at [351, 72] on div "Facilitating stakeholder engagement and knowledge transfer" at bounding box center [270, 63] width 277 height 18
click at [132, 52] on input "a. Facilitating stakeholder engagement and knowledge transfer" at bounding box center [132, 50] width 0 height 6
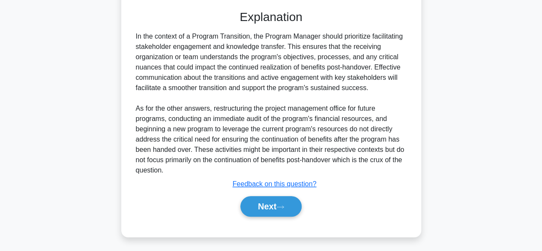
scroll to position [224, 0]
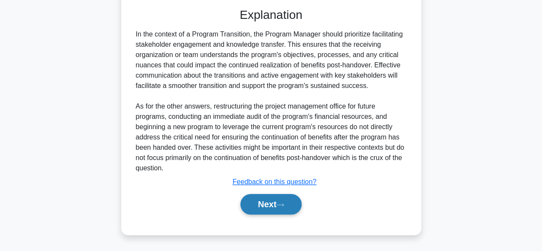
click at [275, 208] on button "Next" at bounding box center [270, 204] width 61 height 21
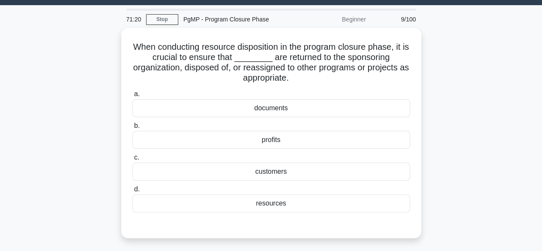
scroll to position [23, 0]
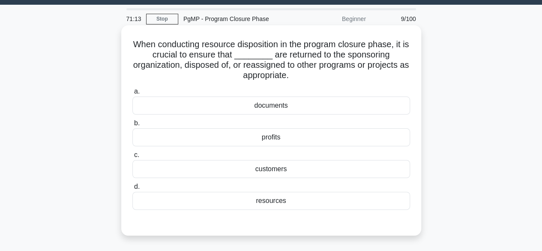
click at [336, 203] on div "resources" at bounding box center [270, 200] width 277 height 18
click at [132, 189] on input "d. resources" at bounding box center [132, 187] width 0 height 6
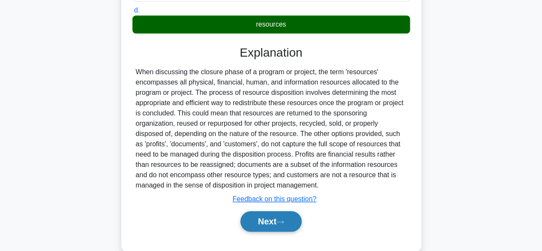
scroll to position [199, 0]
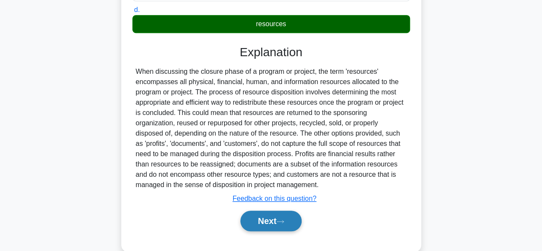
click at [273, 217] on button "Next" at bounding box center [270, 220] width 61 height 21
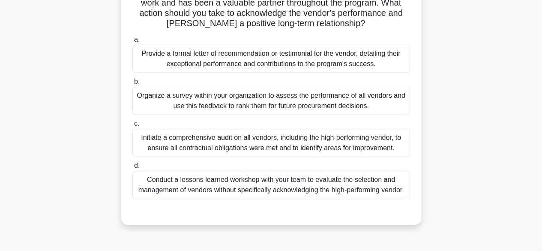
scroll to position [108, 0]
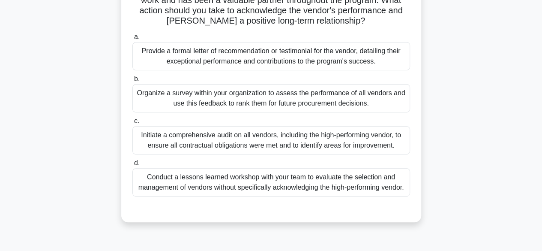
click at [373, 60] on div "Provide a formal letter of recommendation or testimonial for the vendor, detail…" at bounding box center [270, 56] width 277 height 28
click at [132, 40] on input "a. Provide a formal letter of recommendation or testimonial for the vendor, det…" at bounding box center [132, 37] width 0 height 6
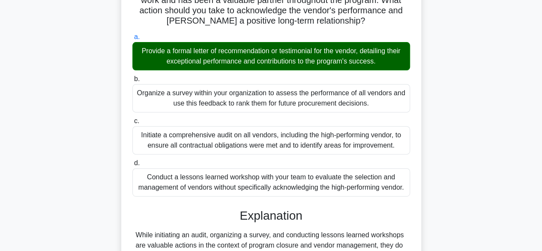
scroll to position [225, 0]
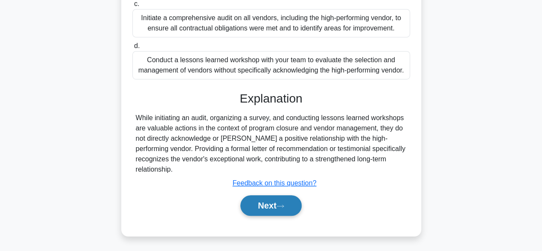
click at [265, 210] on button "Next" at bounding box center [270, 205] width 61 height 21
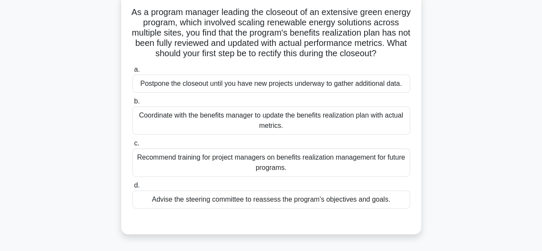
scroll to position [51, 0]
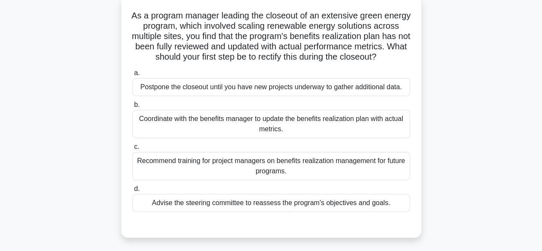
click at [296, 135] on div "Coordinate with the benefits manager to update the benefits realization plan wi…" at bounding box center [270, 124] width 277 height 28
click at [132, 107] on input "b. Coordinate with the benefits manager to update the benefits realization plan…" at bounding box center [132, 105] width 0 height 6
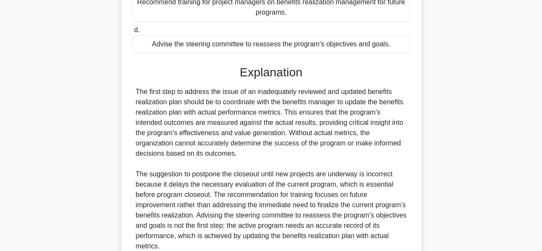
scroll to position [297, 0]
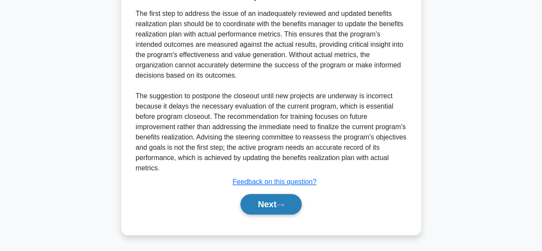
click at [264, 206] on button "Next" at bounding box center [270, 204] width 61 height 21
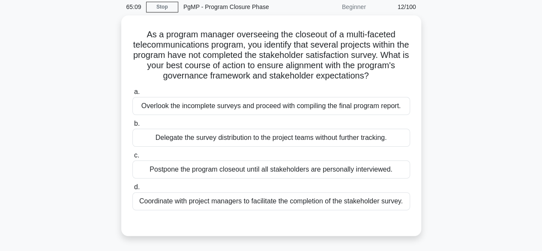
scroll to position [34, 0]
click at [170, 9] on link "Stop" at bounding box center [162, 7] width 32 height 11
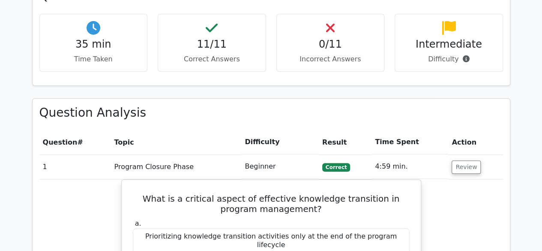
scroll to position [286, 0]
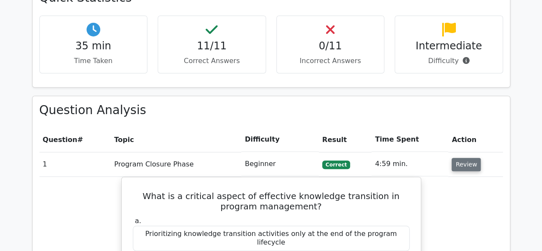
click at [465, 161] on button "Review" at bounding box center [465, 164] width 29 height 13
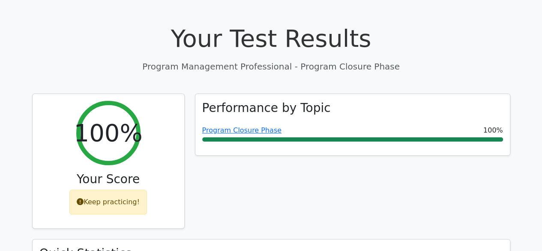
scroll to position [0, 0]
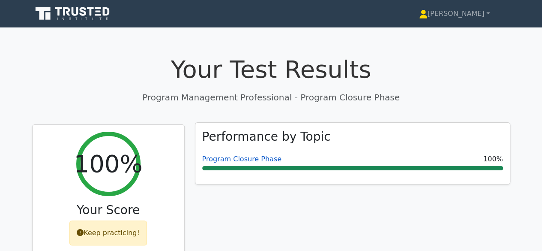
click at [265, 161] on link "Program Closure Phase" at bounding box center [241, 159] width 79 height 8
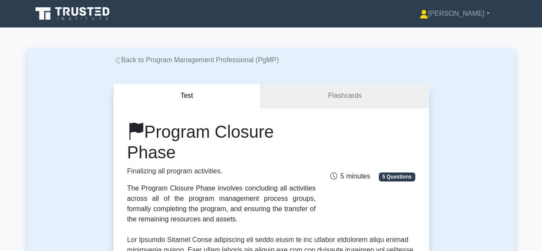
click at [326, 95] on link "Flashcards" at bounding box center [344, 96] width 168 height 24
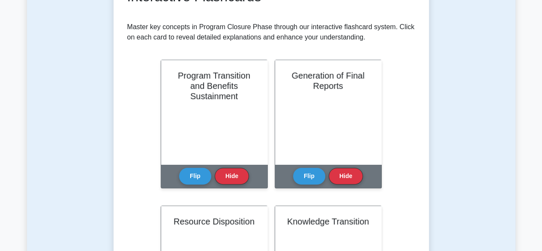
scroll to position [157, 0]
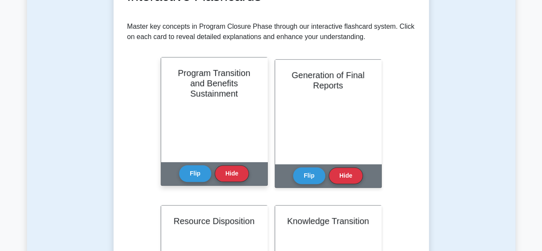
click at [201, 184] on div "Flip Hide" at bounding box center [214, 173] width 70 height 24
click at [198, 178] on button "Flip" at bounding box center [195, 172] width 32 height 17
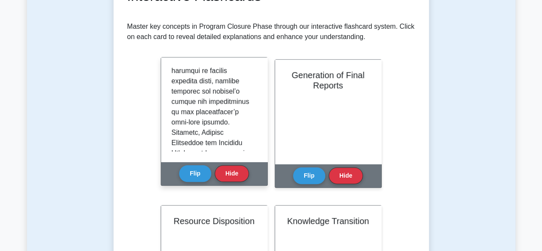
scroll to position [899, 0]
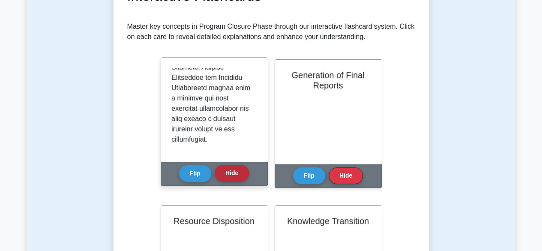
click at [233, 176] on button "Hide" at bounding box center [232, 172] width 34 height 17
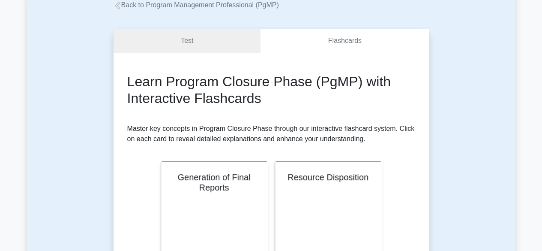
scroll to position [55, 0]
click at [197, 45] on link "Test" at bounding box center [186, 40] width 147 height 24
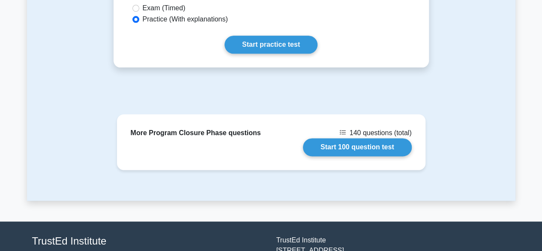
scroll to position [526, 0]
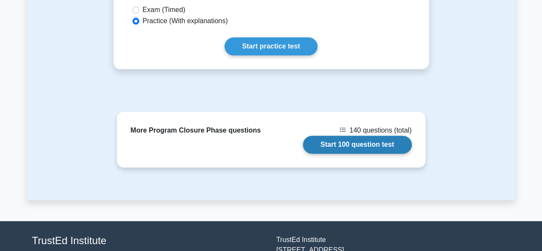
click at [343, 135] on link "Start 100 question test" at bounding box center [357, 144] width 109 height 18
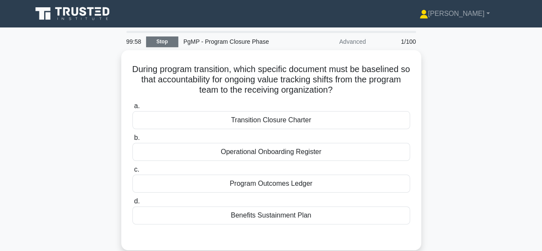
click at [158, 39] on link "Stop" at bounding box center [162, 41] width 32 height 11
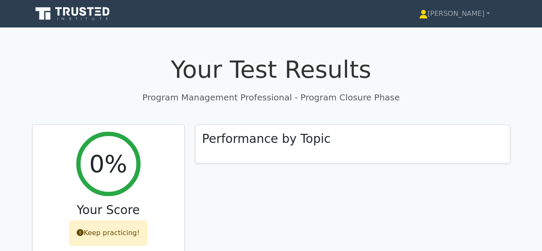
click at [94, 11] on icon at bounding box center [73, 14] width 82 height 16
